Goal: Transaction & Acquisition: Purchase product/service

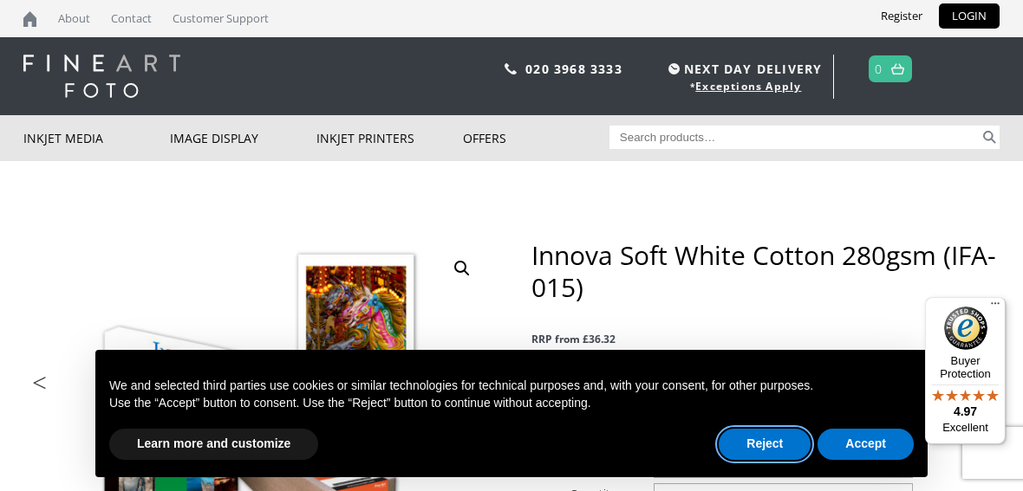
click at [744, 458] on button "Reject" at bounding box center [765, 444] width 92 height 31
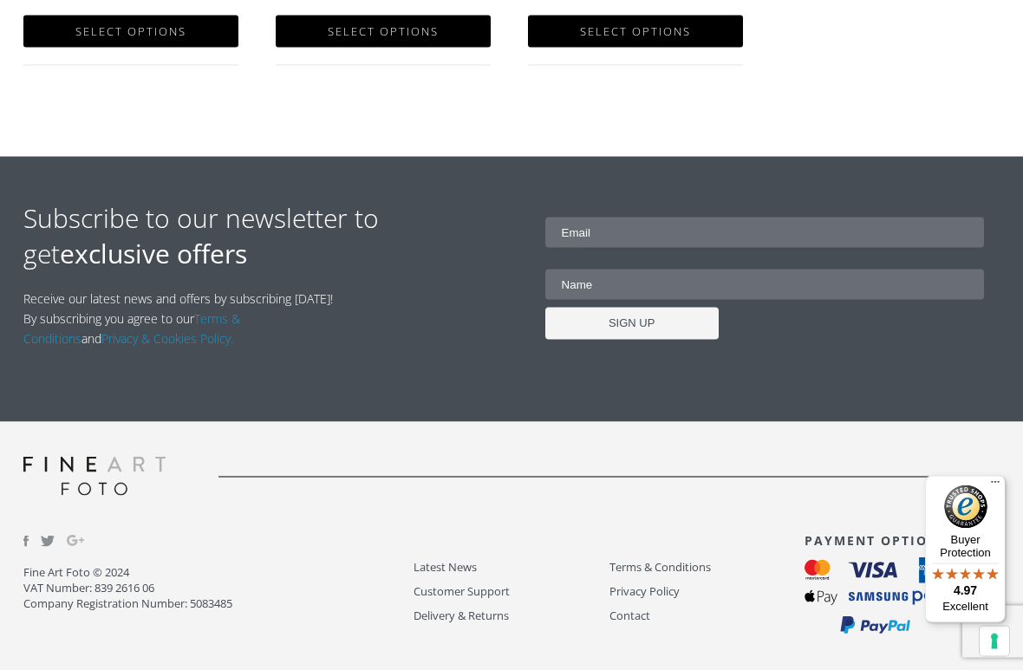
scroll to position [1411, 0]
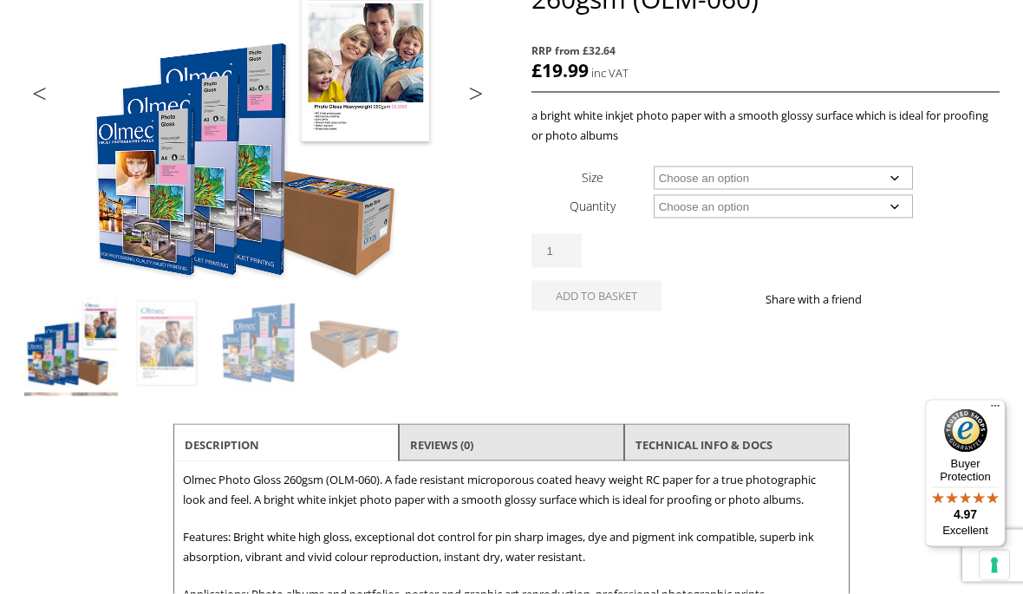
click at [140, 191] on img at bounding box center [486, 293] width 927 height 685
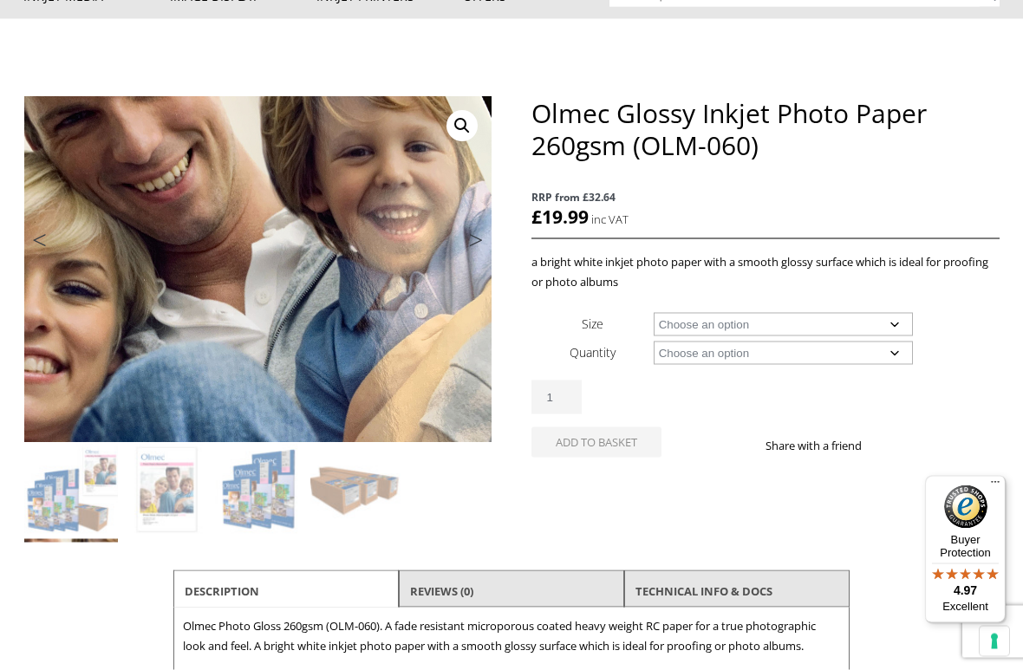
scroll to position [143, 0]
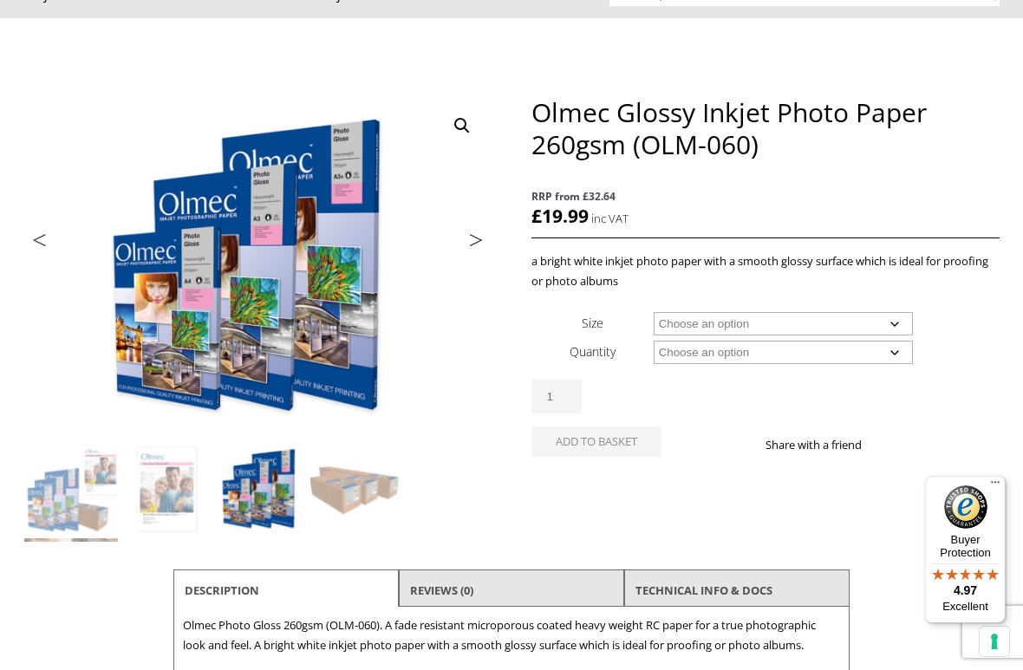
click at [43, 237] on link "Previous" at bounding box center [57, 245] width 68 height 16
click at [42, 237] on link "Previous" at bounding box center [57, 245] width 68 height 16
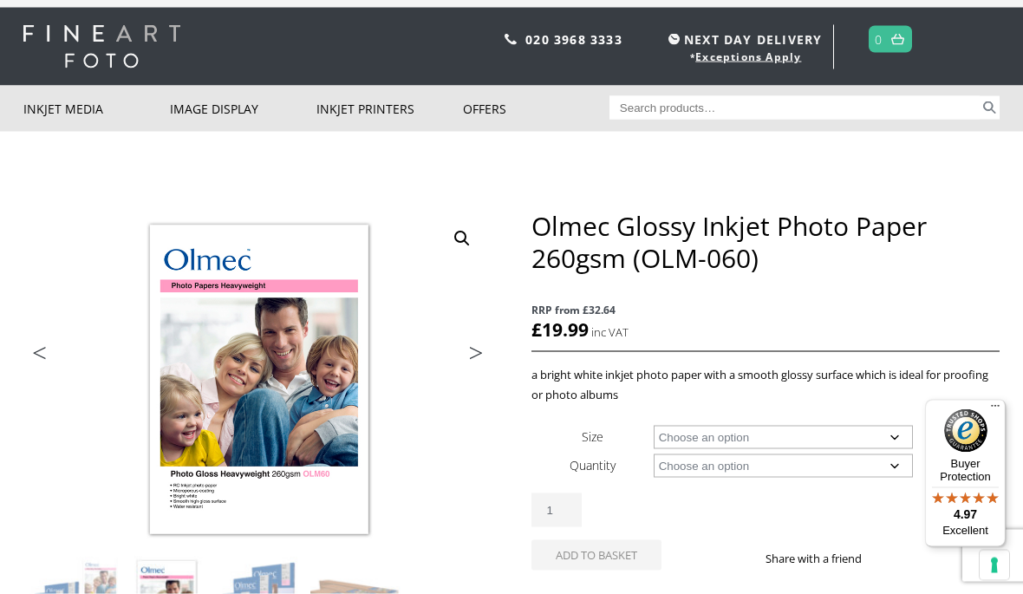
scroll to position [0, 0]
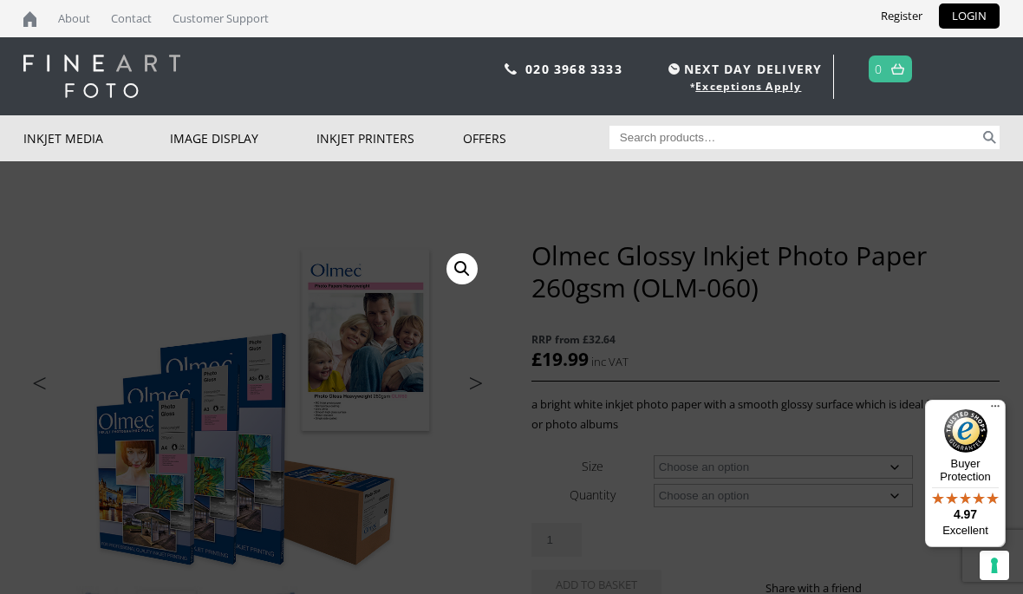
click at [0, 0] on link "Inkjet Fine Art Paper" at bounding box center [0, 0] width 0 height 0
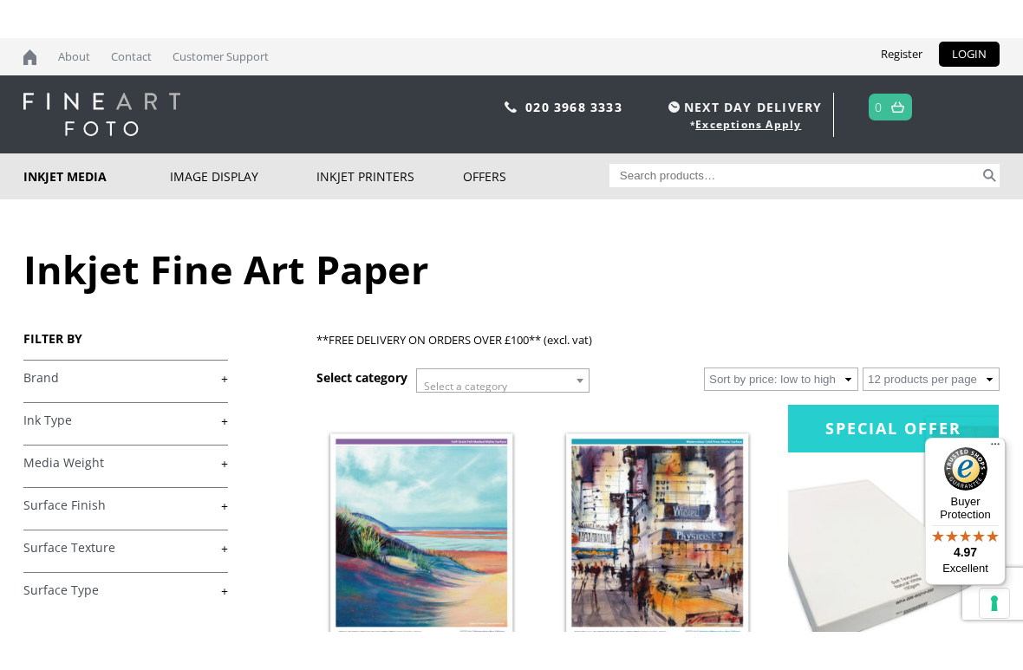
scroll to position [3, 0]
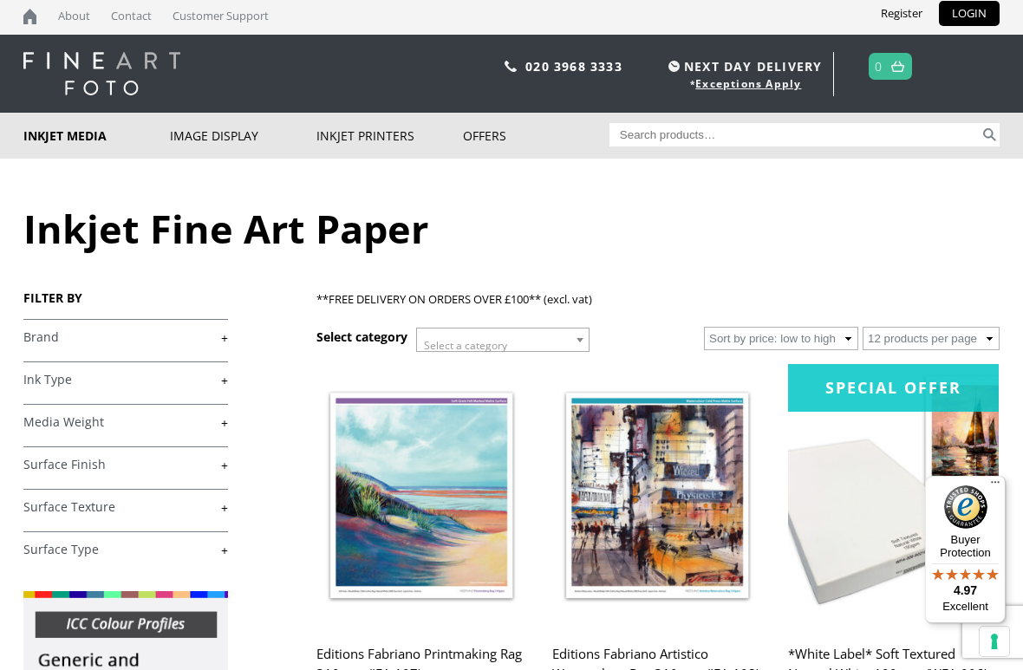
click at [226, 337] on link "+" at bounding box center [125, 337] width 205 height 16
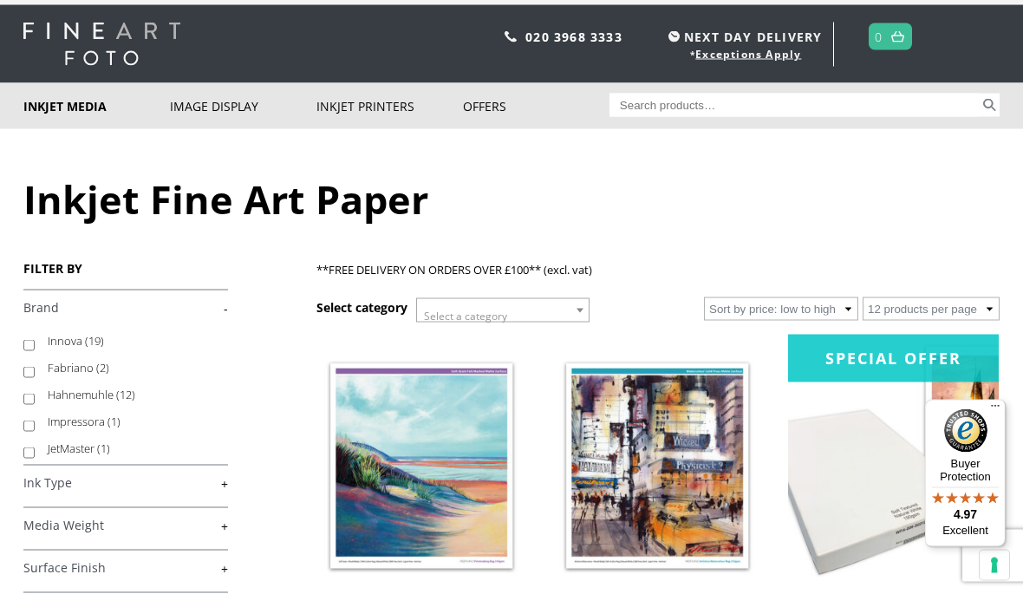
scroll to position [0, 0]
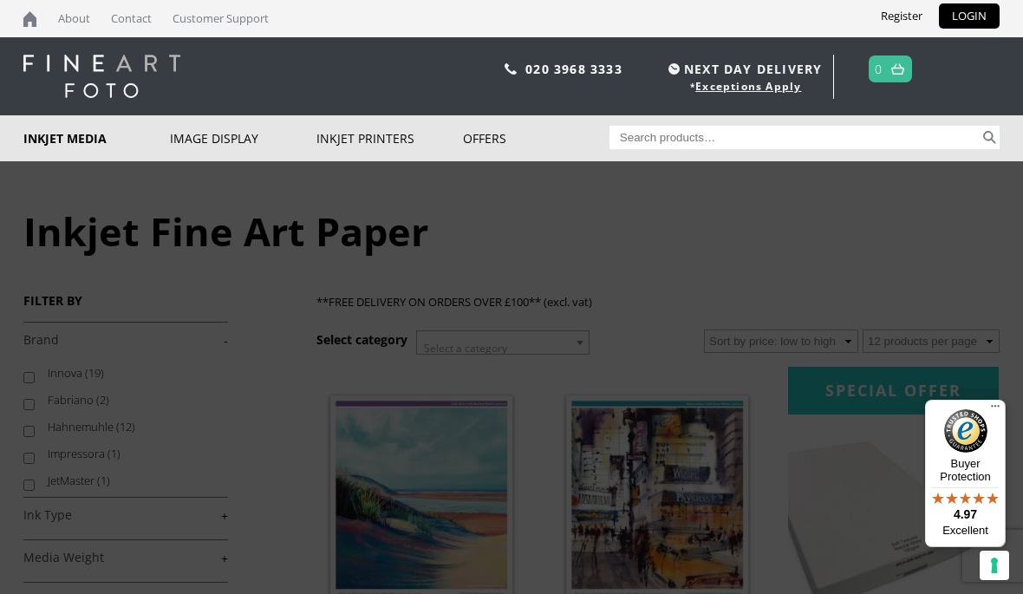
click at [40, 140] on link "Inkjet Media" at bounding box center [96, 138] width 146 height 46
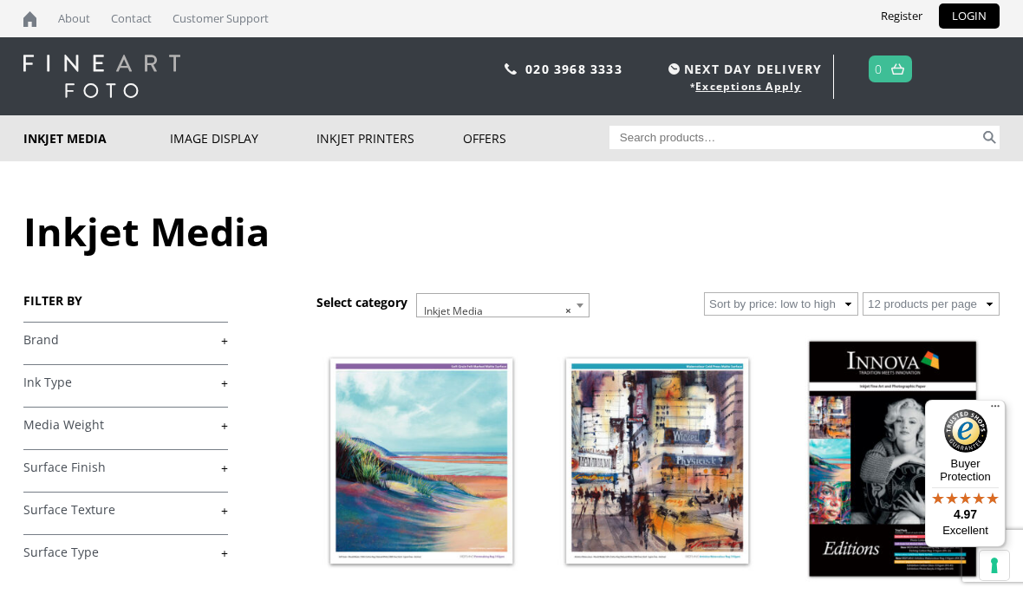
click at [43, 348] on link "+" at bounding box center [125, 340] width 205 height 16
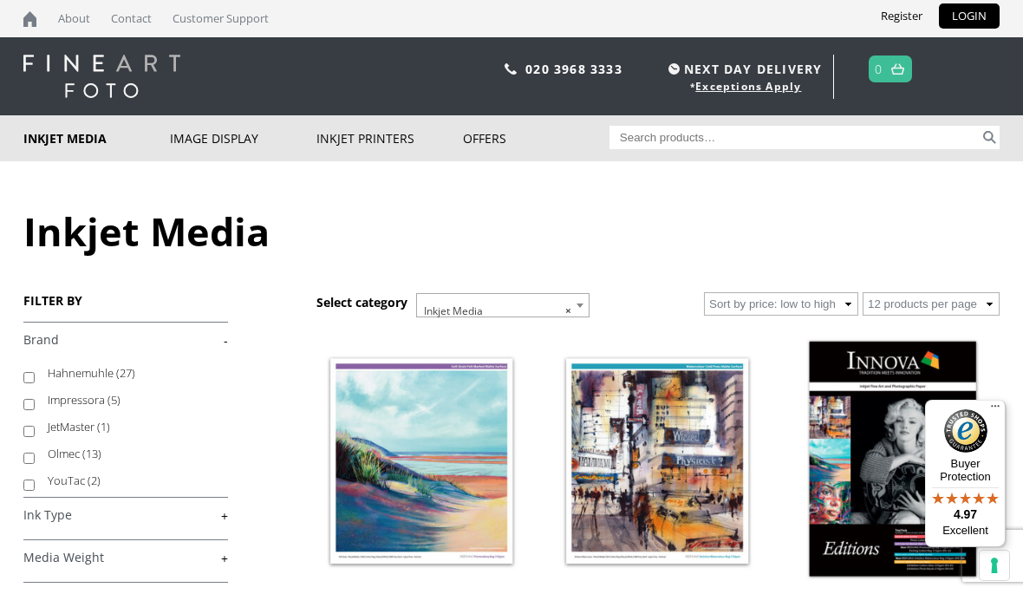
scroll to position [112, 0]
click at [90, 467] on label "Olmec (13)" at bounding box center [130, 453] width 164 height 27
click at [35, 464] on input "Olmec (13)" at bounding box center [28, 457] width 11 height 11
checkbox input "true"
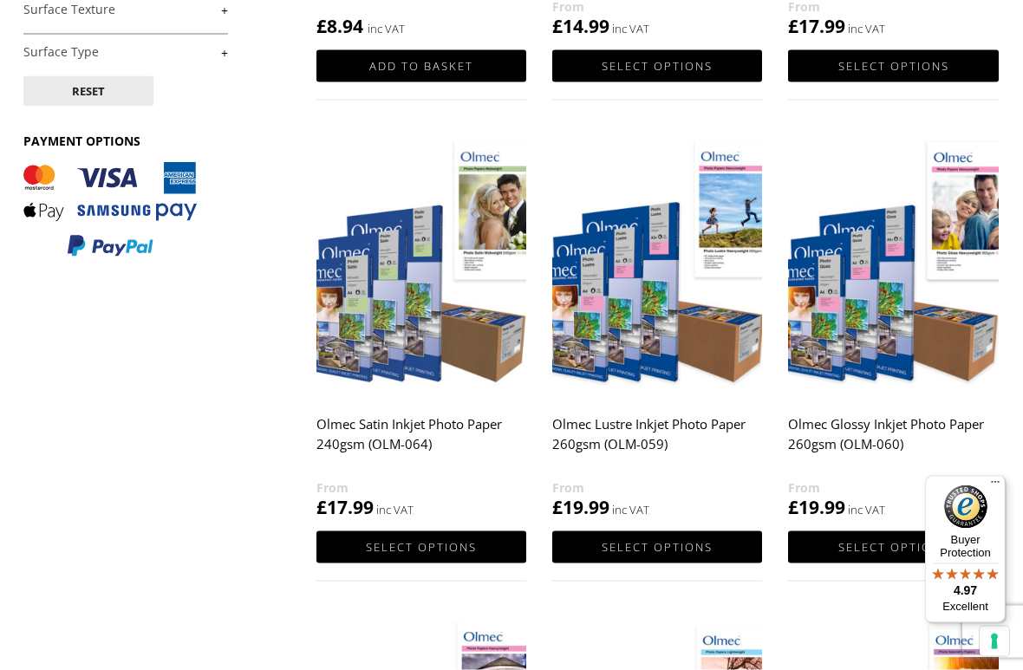
scroll to position [624, 0]
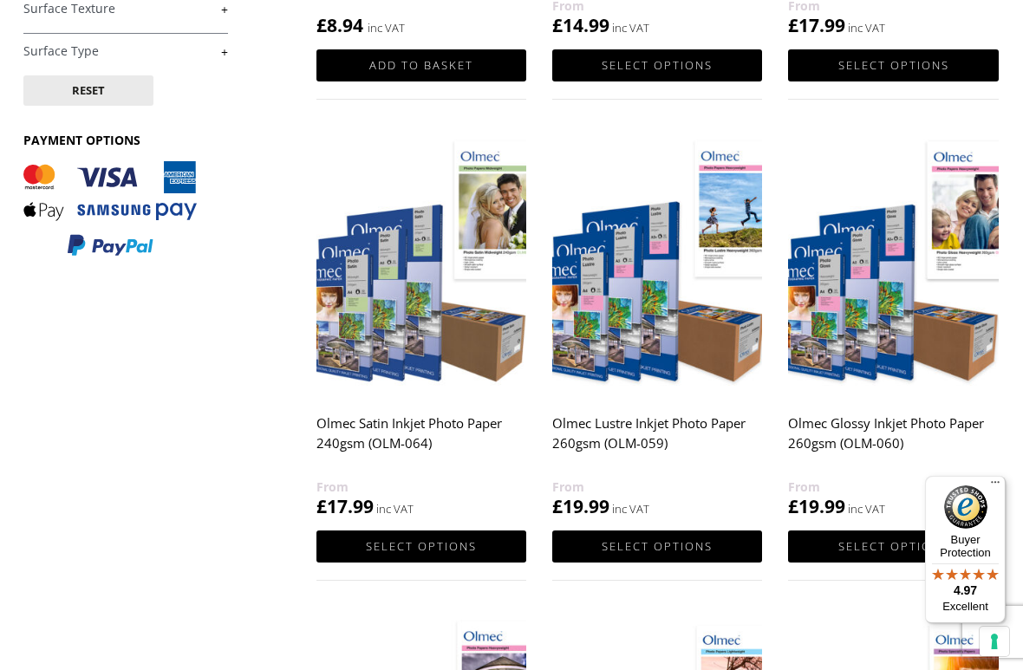
click at [585, 335] on img at bounding box center [657, 264] width 210 height 263
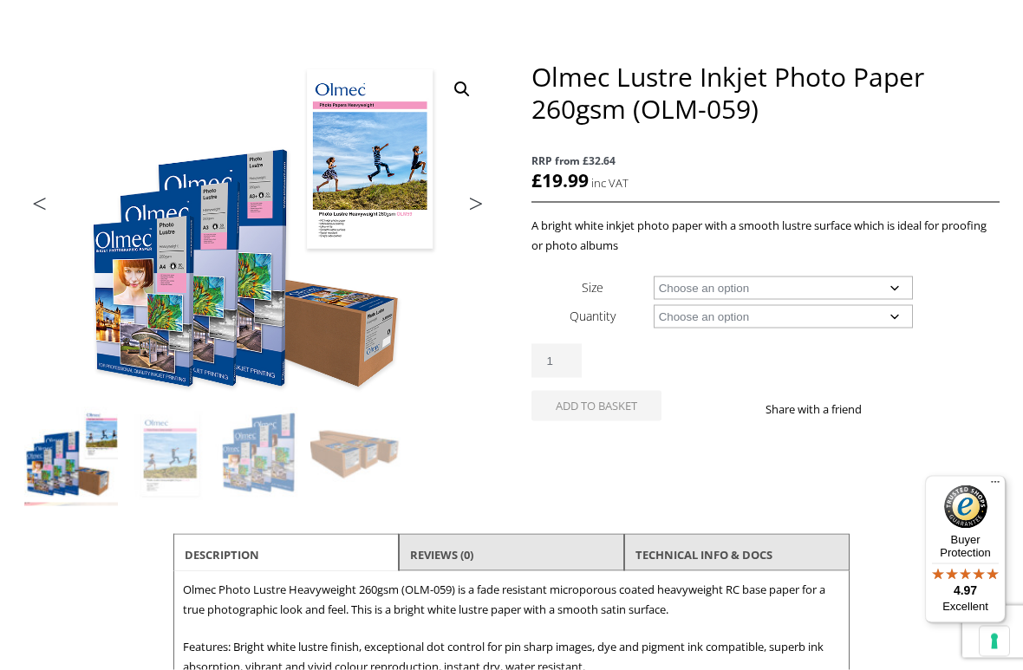
scroll to position [179, 0]
click at [894, 298] on select "Choose an option A4 Sheet A3 Sheet A3+ Sheet A2 Sheet 17" Wide Roll 24" Wide Ro…" at bounding box center [784, 287] width 260 height 23
click at [913, 323] on select "Choose an option 50 Sheets 30m" at bounding box center [784, 315] width 260 height 23
select select "50-sheets"
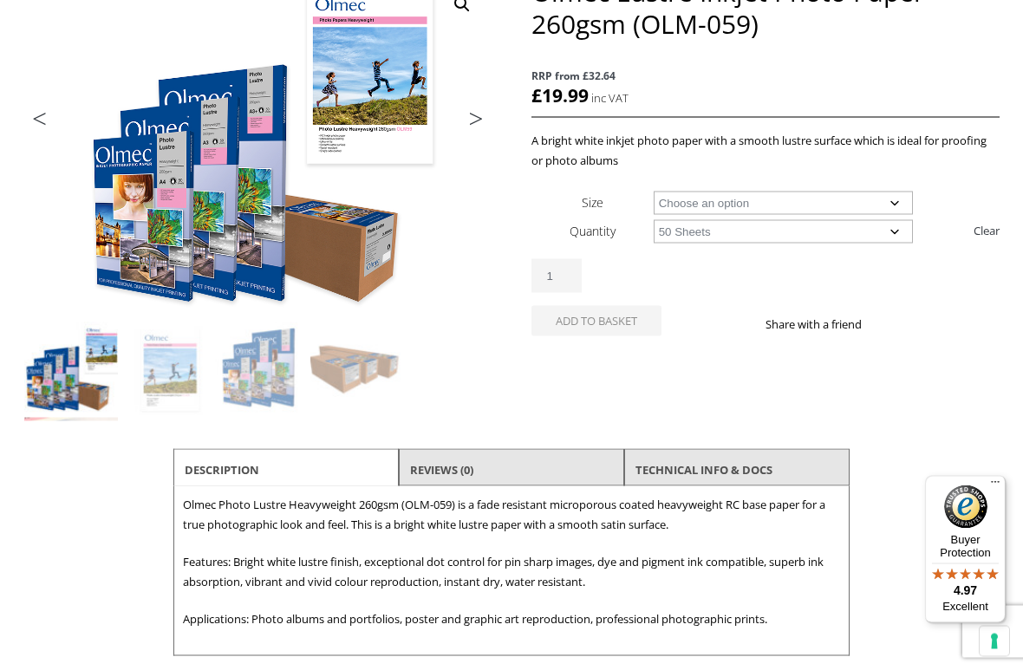
scroll to position [273, 0]
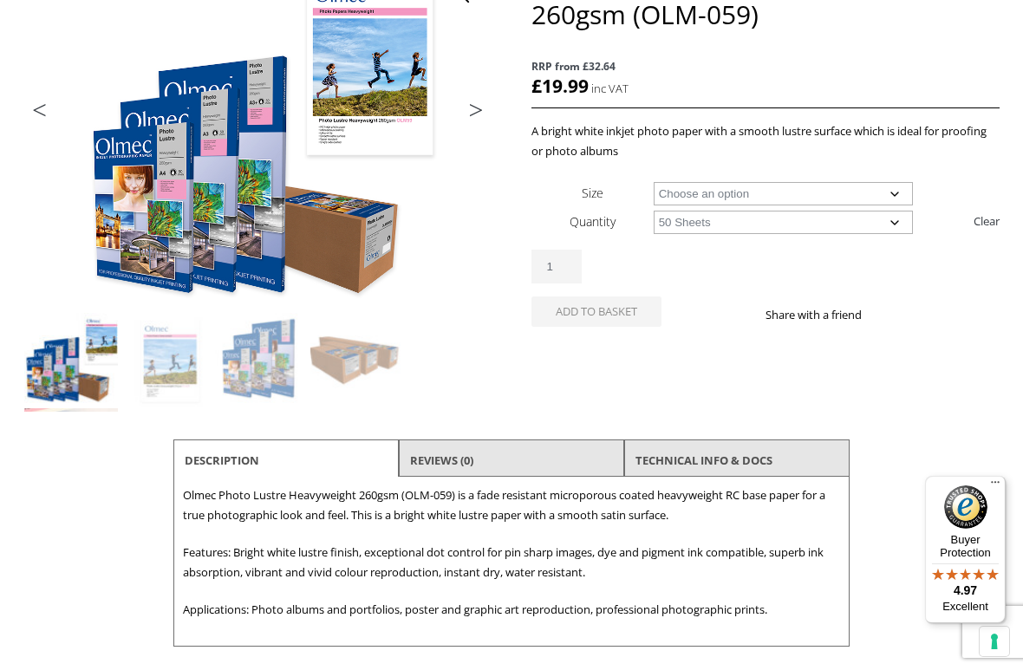
click at [562, 319] on button "Add to basket" at bounding box center [596, 311] width 130 height 30
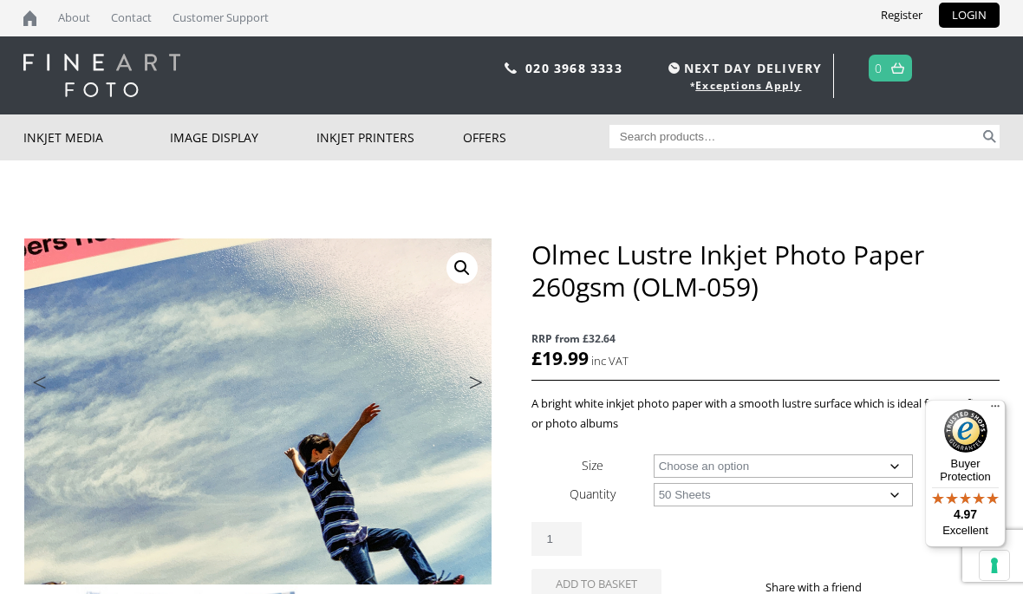
scroll to position [0, 0]
